Goal: Task Accomplishment & Management: Complete application form

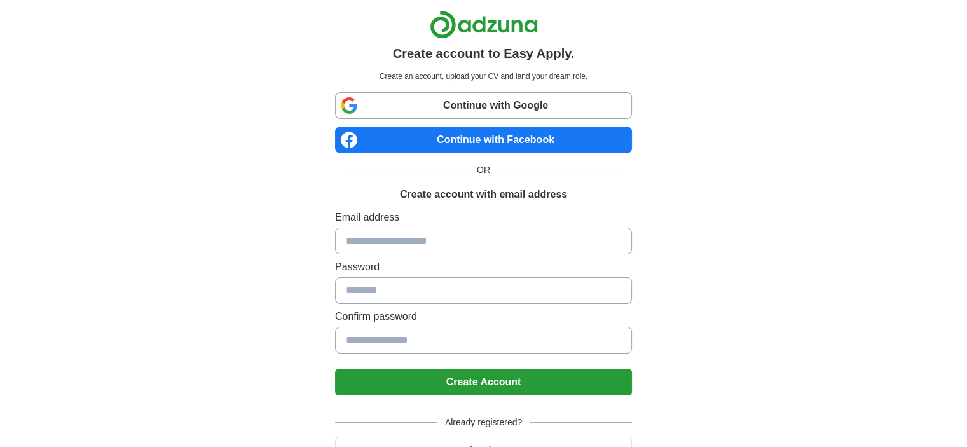
click at [386, 238] on input at bounding box center [483, 241] width 297 height 27
type input "**********"
click at [335, 369] on button "Create Account" at bounding box center [483, 382] width 297 height 27
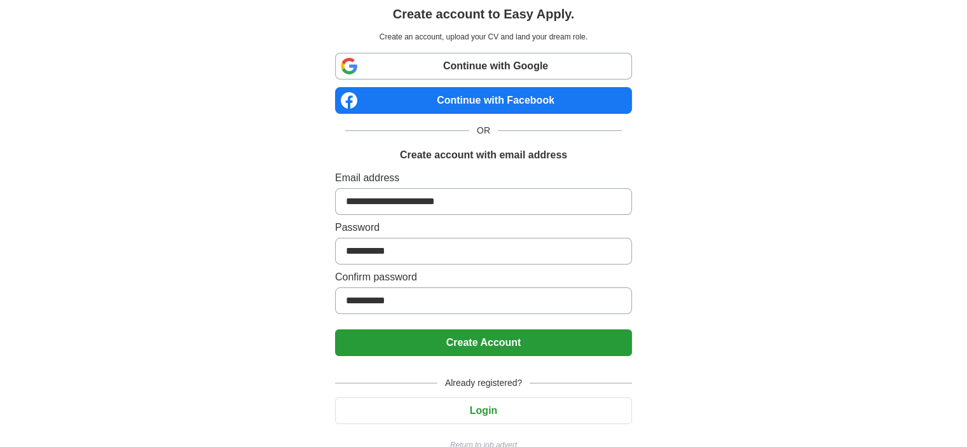
scroll to position [61, 0]
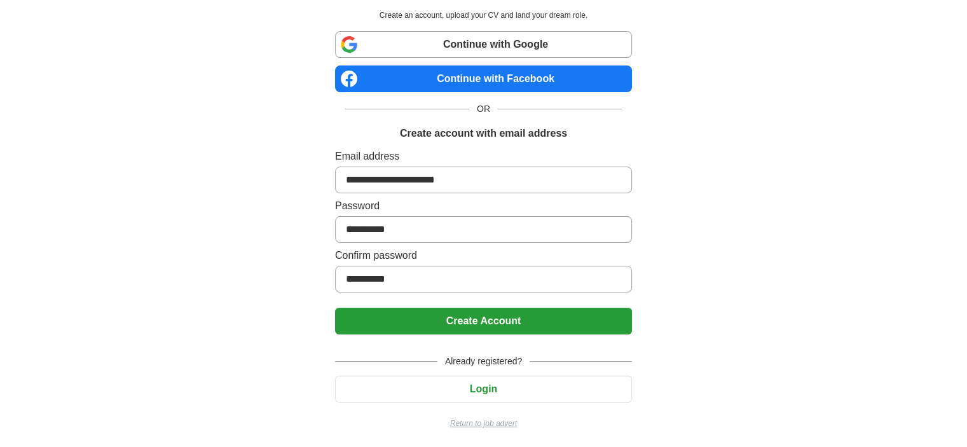
click at [507, 314] on button "Create Account" at bounding box center [483, 321] width 297 height 27
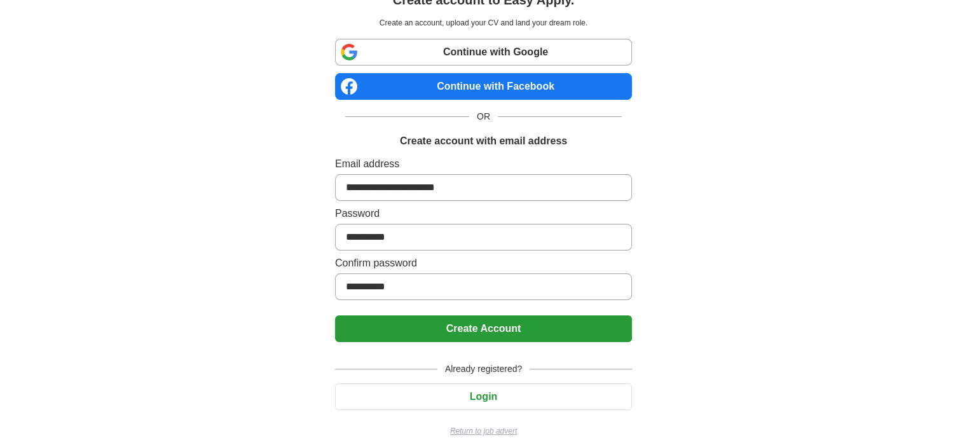
scroll to position [0, 0]
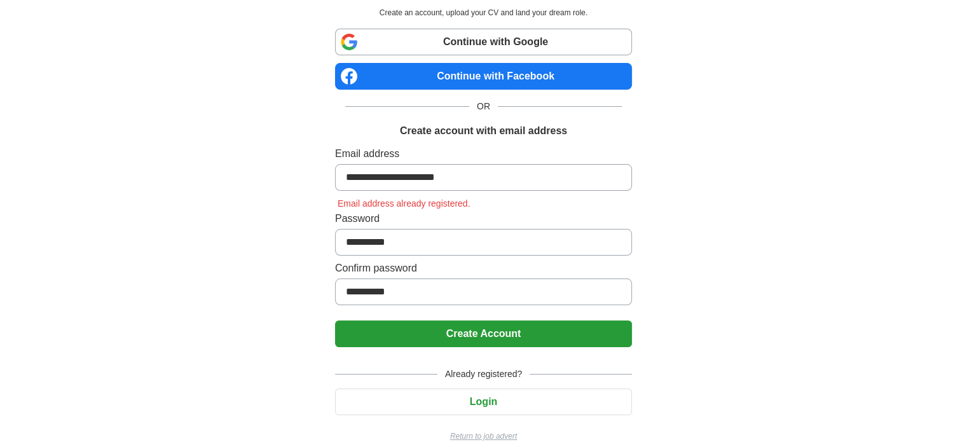
click at [518, 399] on button "Login" at bounding box center [483, 401] width 297 height 27
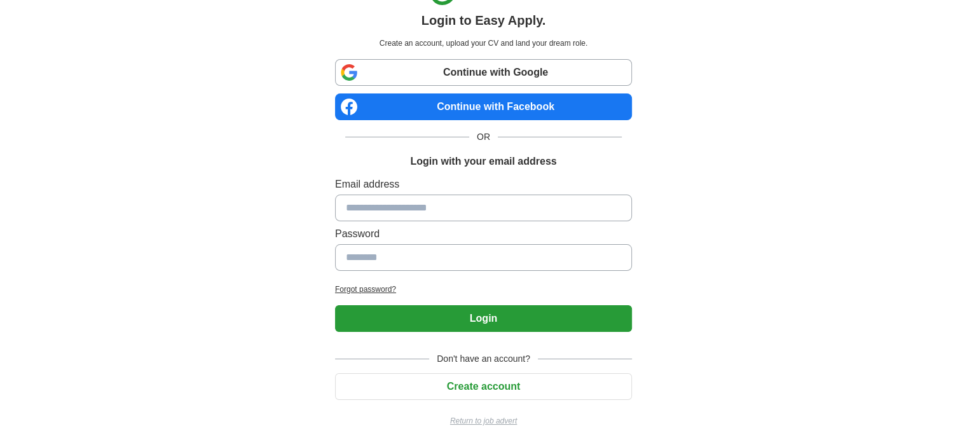
scroll to position [31, 0]
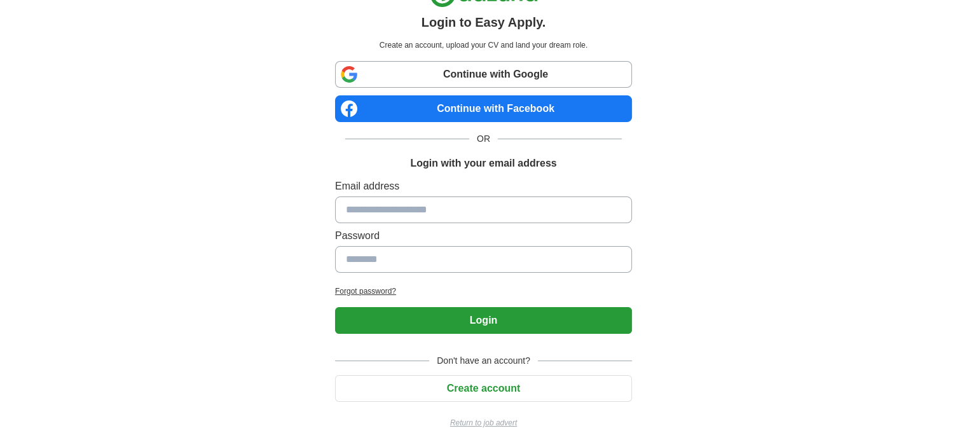
click at [441, 203] on input at bounding box center [483, 209] width 297 height 27
type input "**********"
click at [335, 307] on button "Login" at bounding box center [483, 320] width 297 height 27
